Goal: Communication & Community: Answer question/provide support

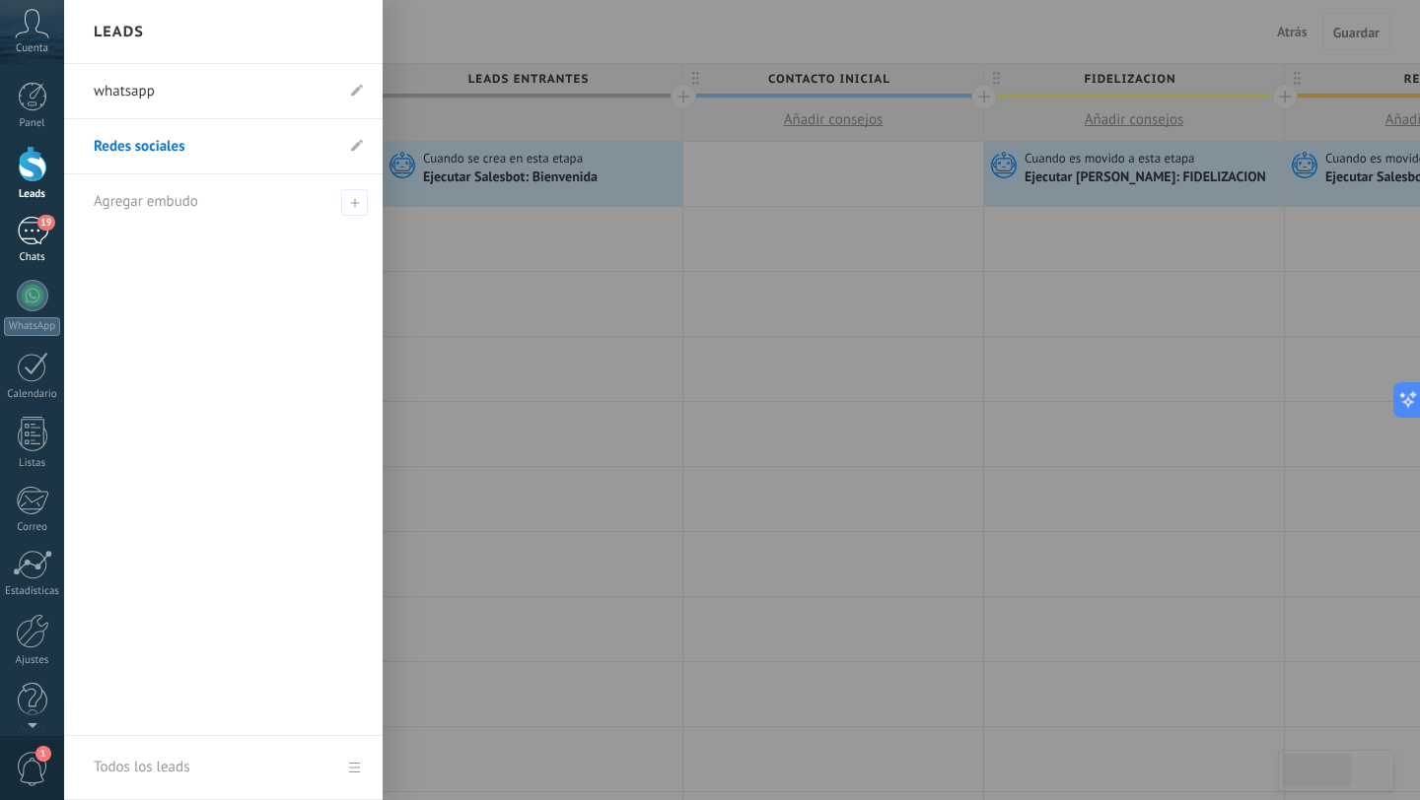
scroll to position [30, 0]
click at [29, 233] on div "19" at bounding box center [33, 231] width 32 height 29
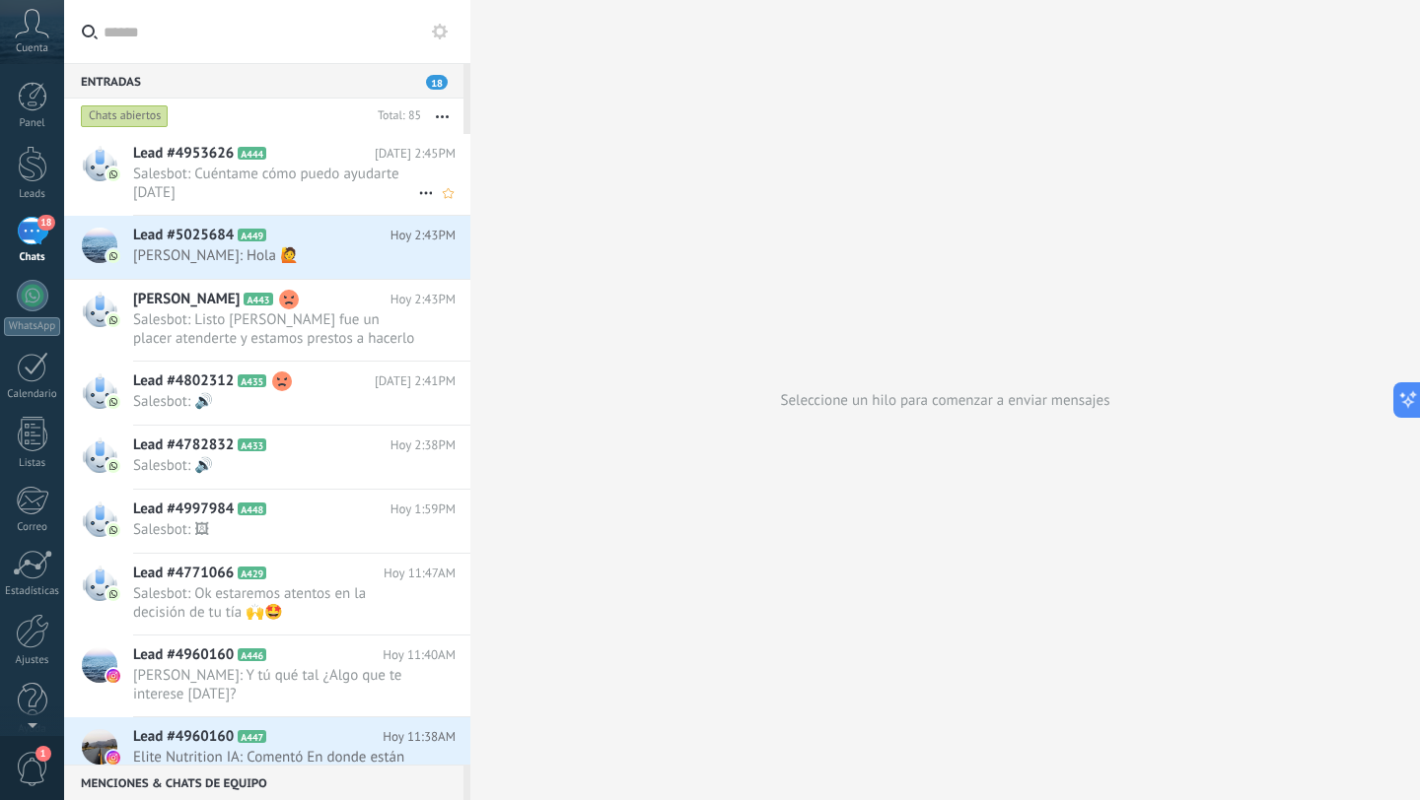
click at [275, 187] on span "Salesbot: Cuéntame cómo puedo ayudarte [DATE]" at bounding box center [275, 183] width 285 height 37
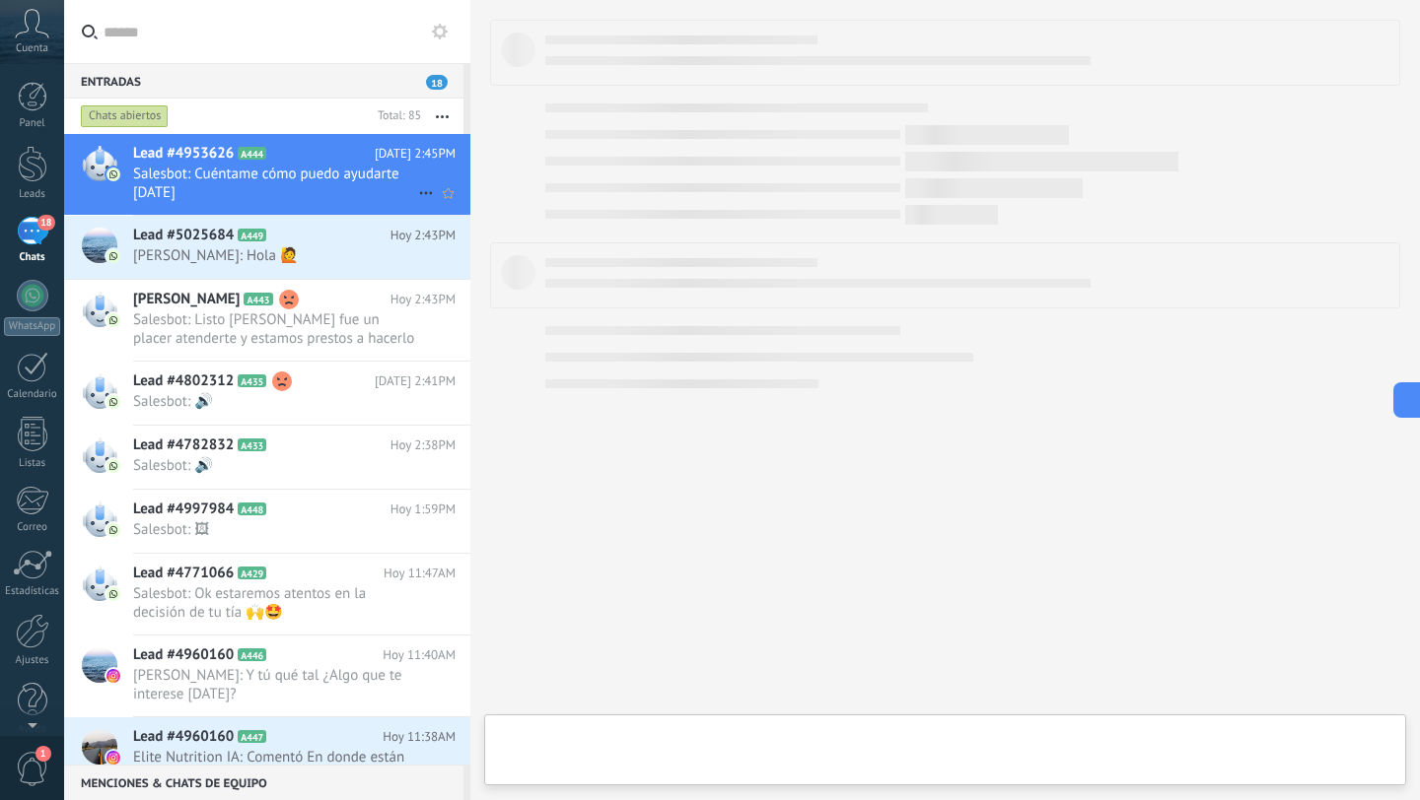
click at [274, 187] on span "Salesbot: Cuéntame cómo puedo ayudarte [DATE]" at bounding box center [275, 183] width 285 height 37
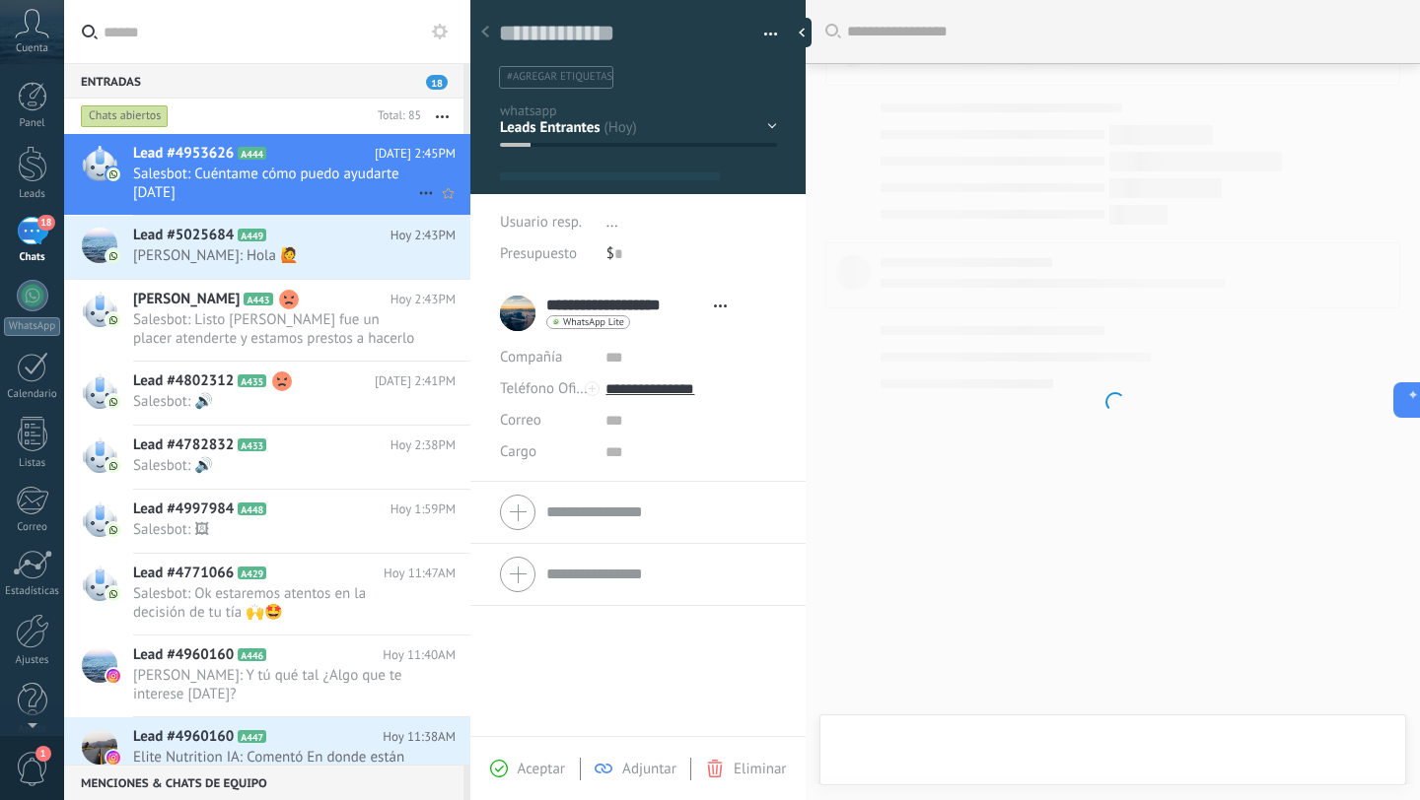
click at [274, 187] on span "Salesbot: Cuéntame cómo puedo ayudarte [DATE]" at bounding box center [275, 183] width 285 height 37
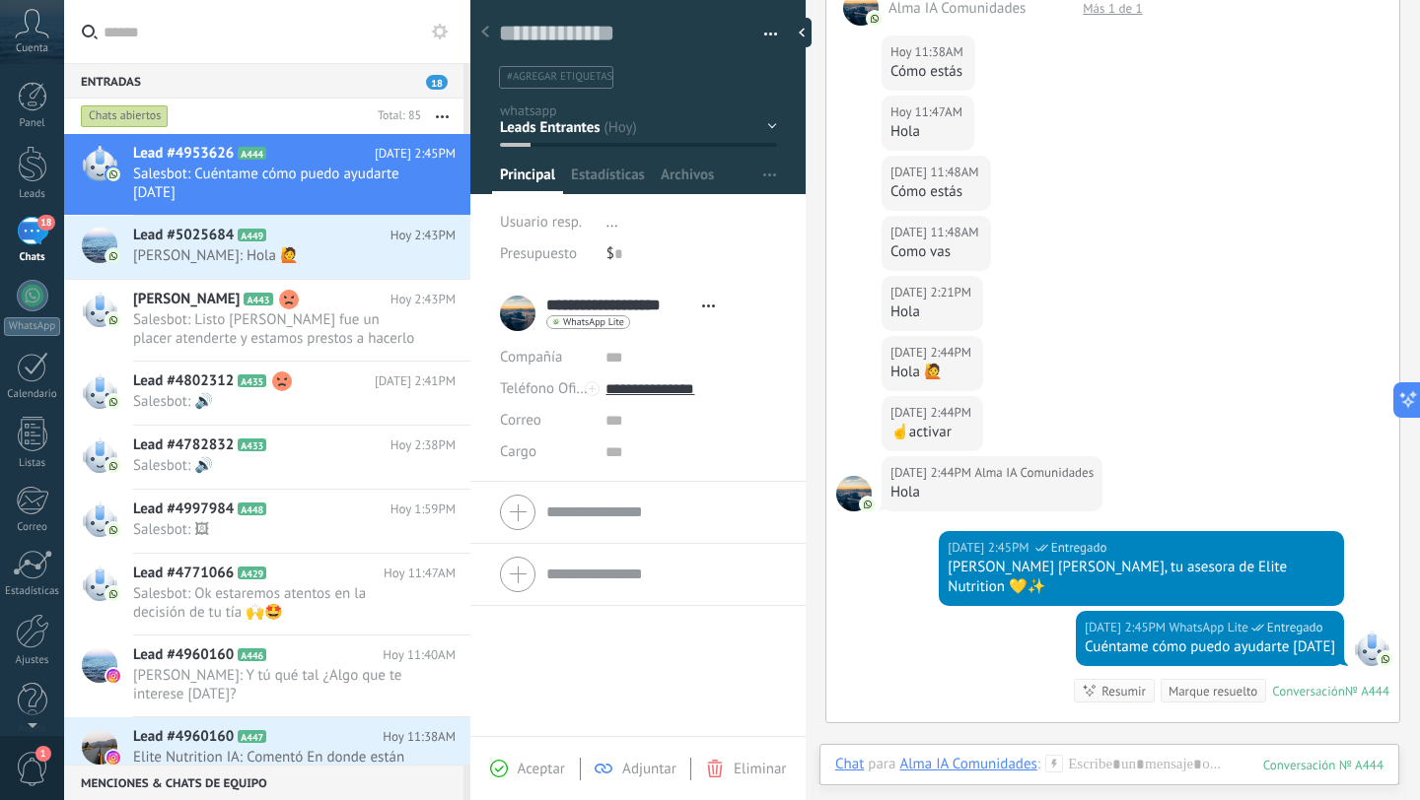
scroll to position [326, 0]
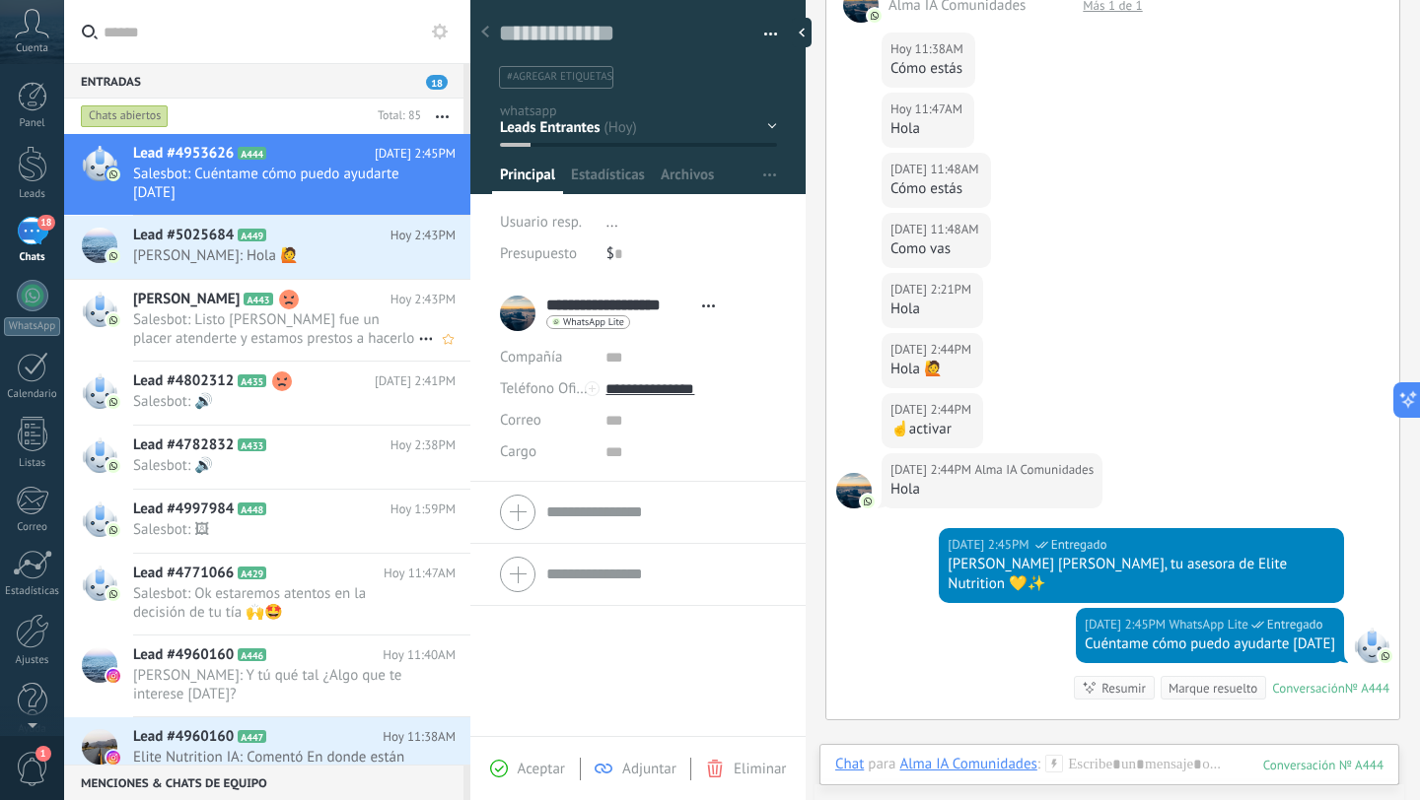
click at [313, 320] on span "Salesbot: Listo [PERSON_NAME] fue un placer atenderte y estamos prestos a hacer…" at bounding box center [275, 329] width 285 height 37
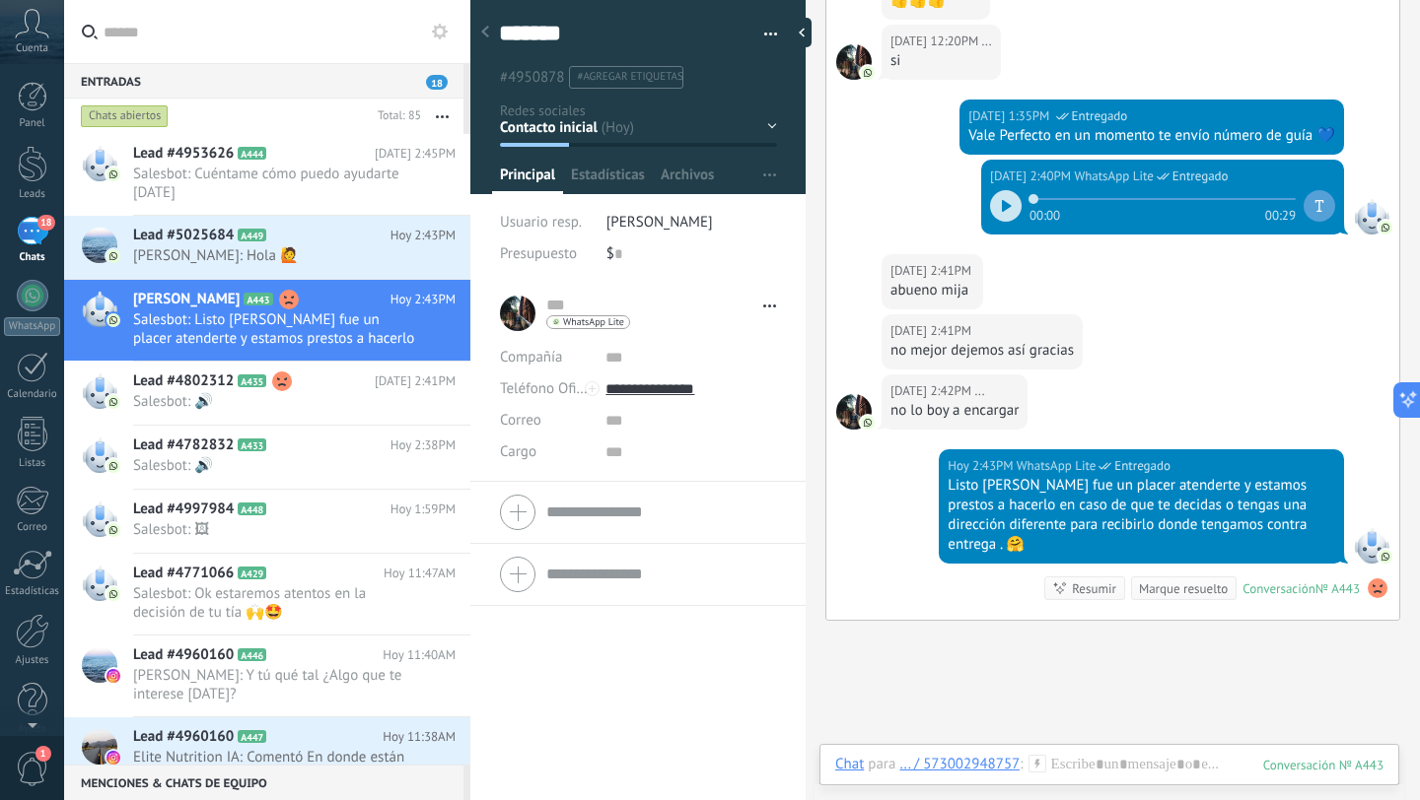
scroll to position [2293, 0]
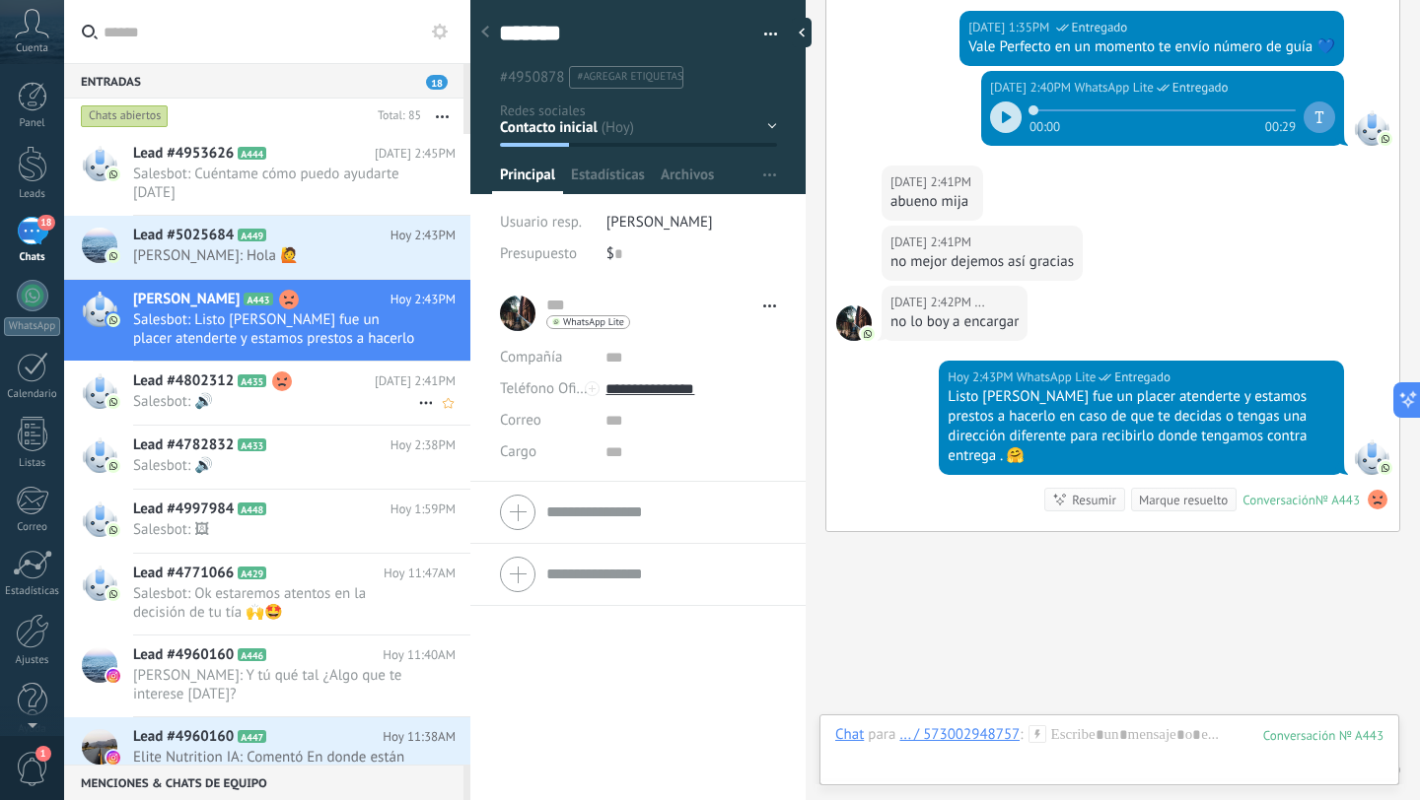
click at [275, 411] on div "Lead #4802312 A435 [DATE] 2:41PM Salesbot: 🔊" at bounding box center [301, 393] width 337 height 62
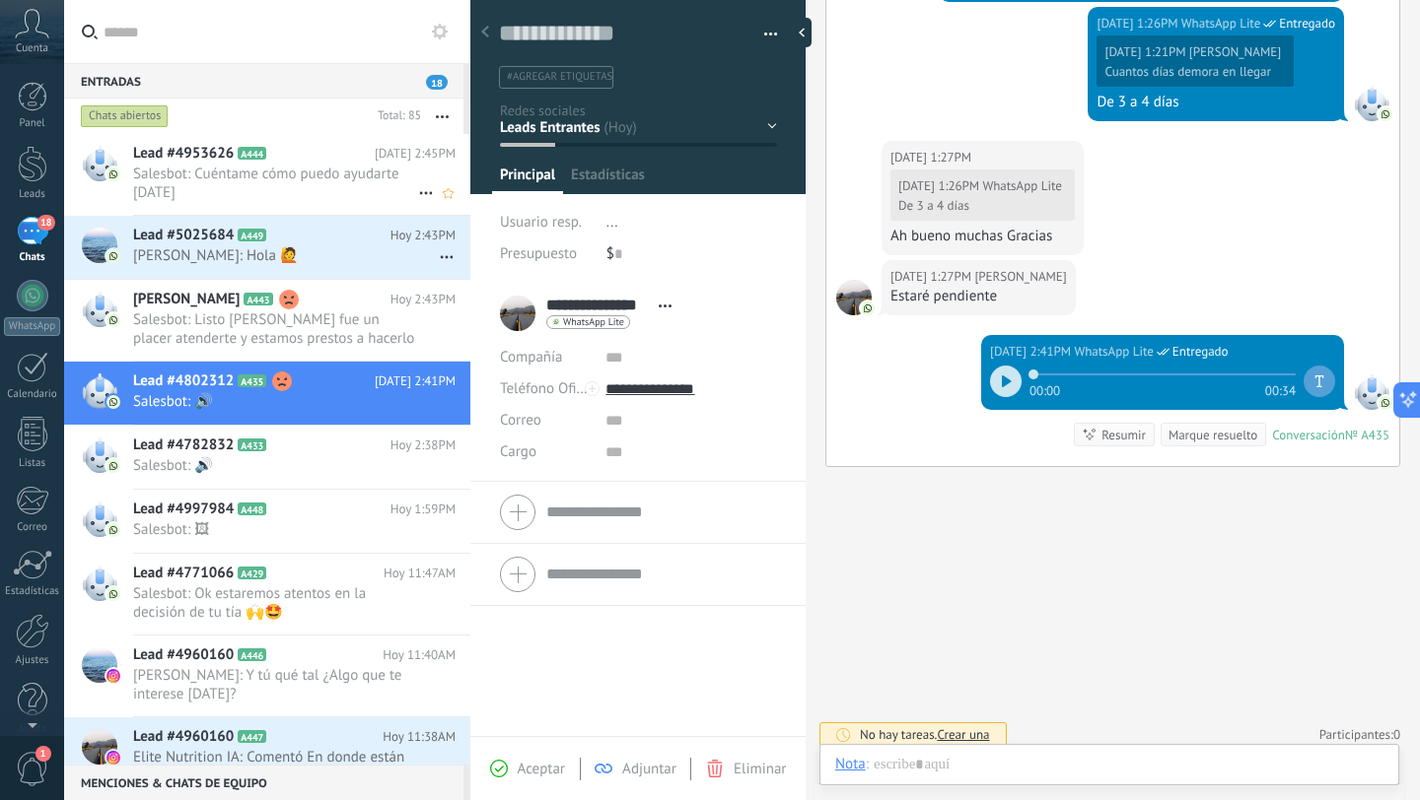
scroll to position [30, 0]
click at [292, 188] on span "Salesbot: Cuéntame cómo puedo ayudarte [DATE]" at bounding box center [275, 183] width 285 height 37
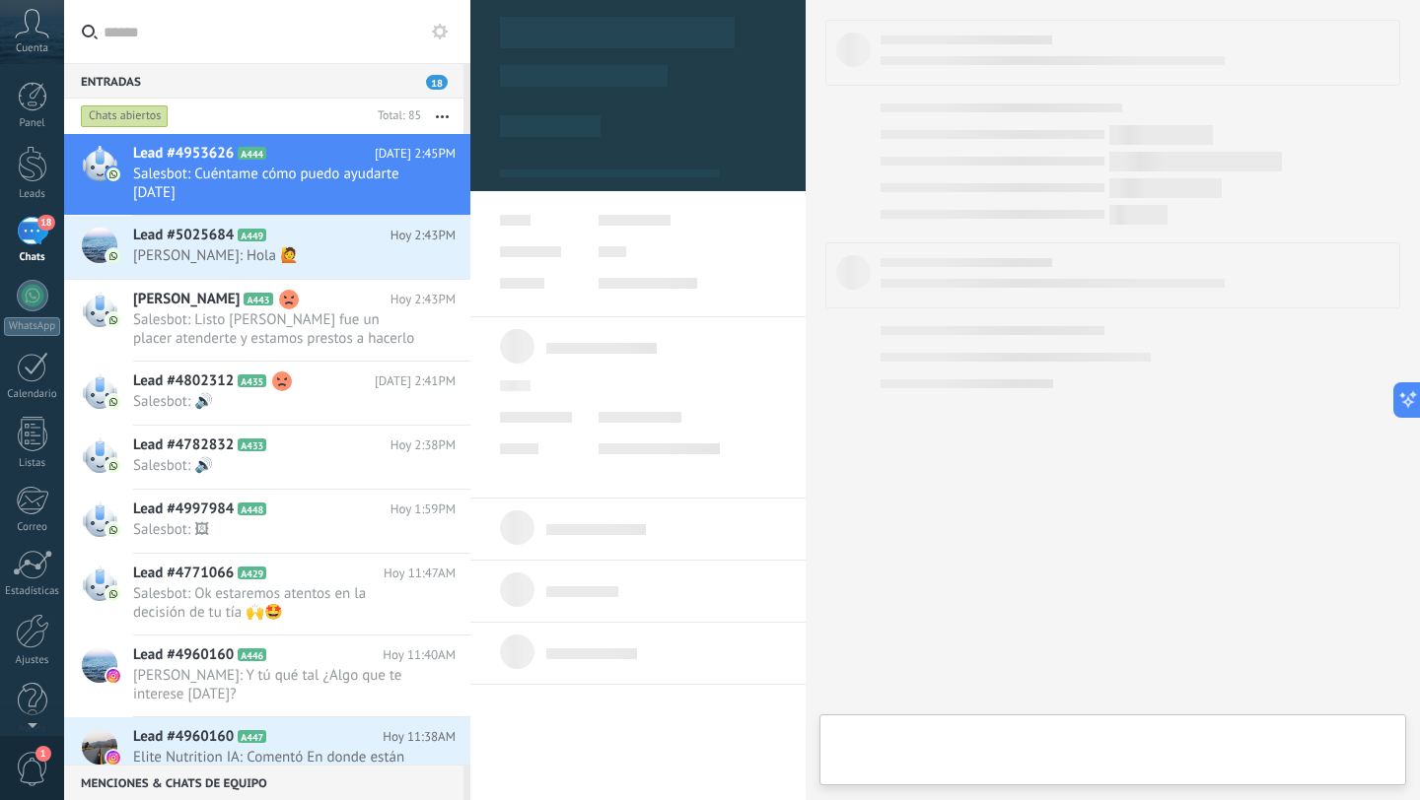
type textarea "**********"
